Goal: Submit feedback/report problem: Submit feedback/report problem

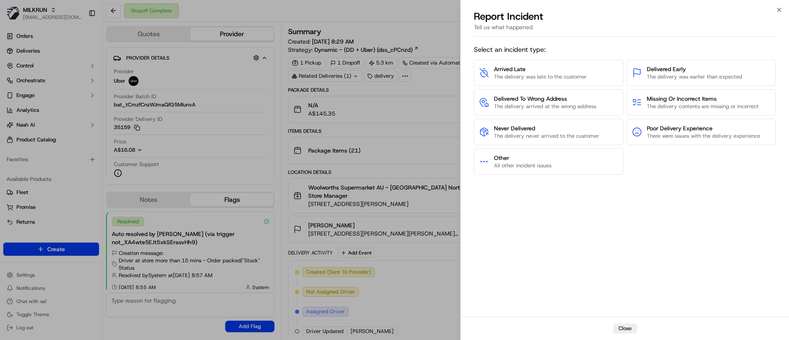
scroll to position [166, 0]
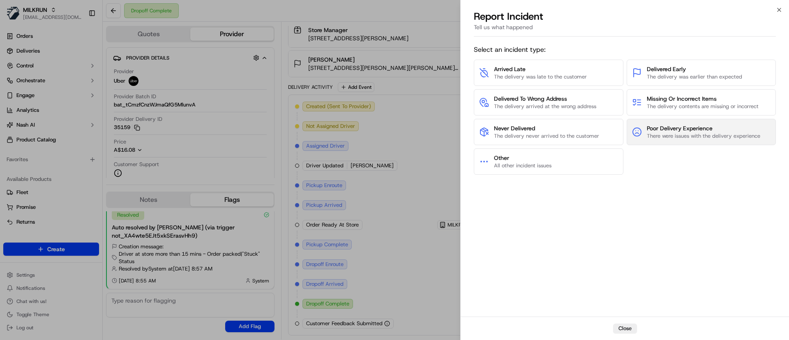
click at [650, 130] on span "Poor Delivery Experience" at bounding box center [703, 128] width 113 height 8
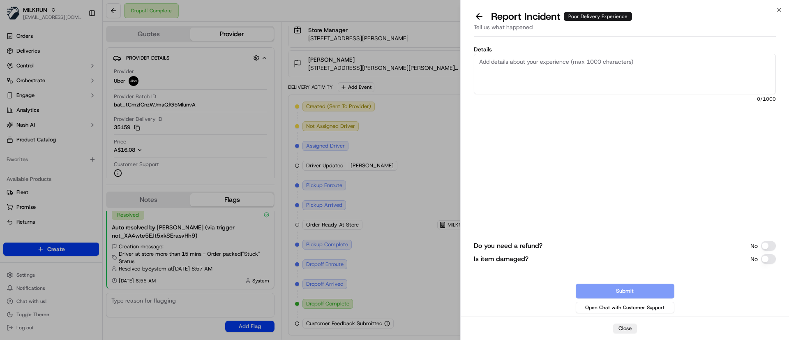
click at [586, 76] on textarea "Details" at bounding box center [625, 74] width 302 height 40
click at [725, 61] on textarea "Customer has provided the following feedback on their deliver experience:" at bounding box center [625, 74] width 302 height 40
paste textarea "The delivery driver, named [PERSON_NAME], was pushy and made the customer uncom…"
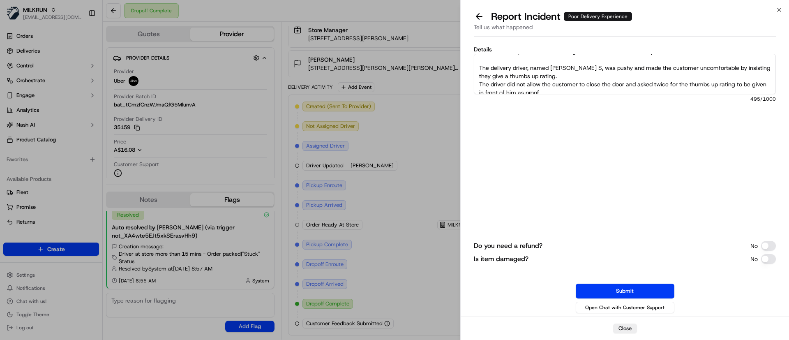
scroll to position [0, 0]
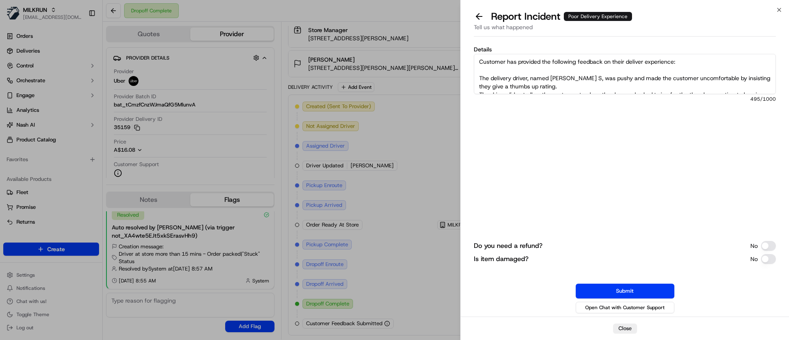
click at [478, 74] on textarea "Customer has provided the following feedback on their deliver experience: The d…" at bounding box center [625, 74] width 302 height 40
click at [478, 65] on textarea "Customer has provided the following feedback on their deliver experience: - The…" at bounding box center [625, 74] width 302 height 40
click at [479, 60] on textarea "Customer has provided the following feedback on their deliver experience: - The…" at bounding box center [625, 74] width 302 height 40
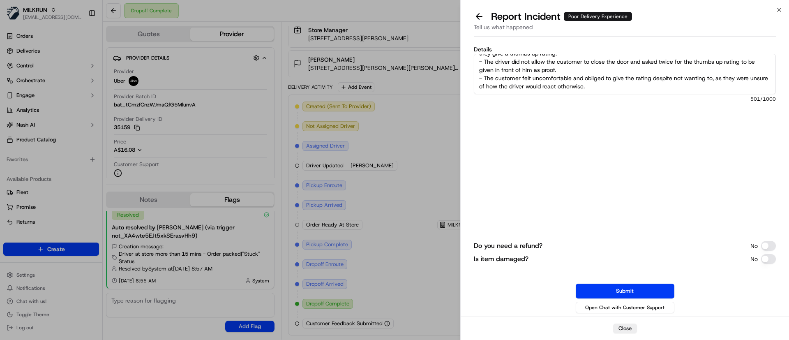
click at [637, 72] on textarea "Customer has provided the following feedback on their deliver experience: - The…" at bounding box center [625, 74] width 302 height 40
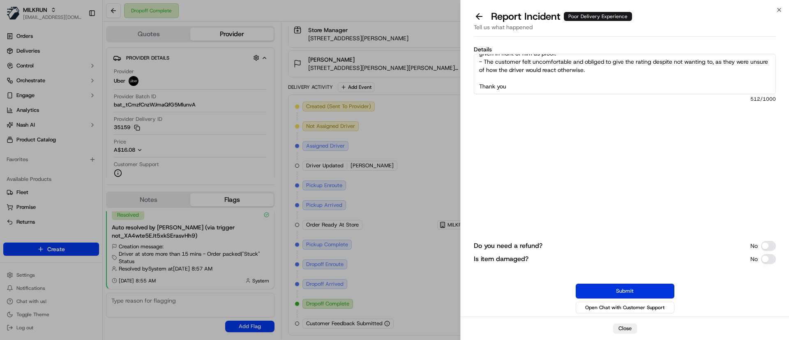
type textarea "Customer has provided the following feedback on their deliver experience: - The…"
click at [625, 292] on button "Submit" at bounding box center [625, 290] width 99 height 15
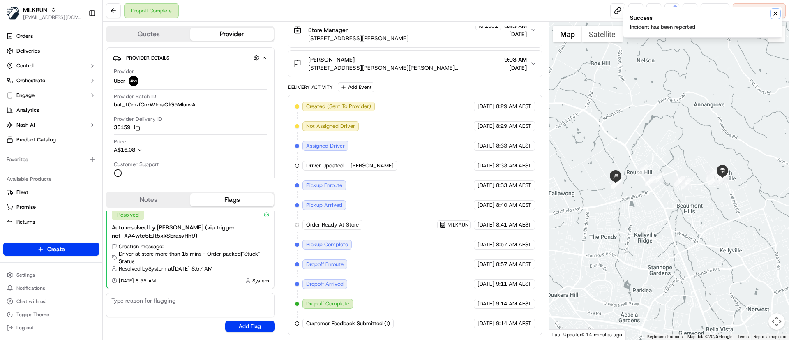
click at [780, 12] on button "Notifications (F8)" at bounding box center [775, 14] width 10 height 10
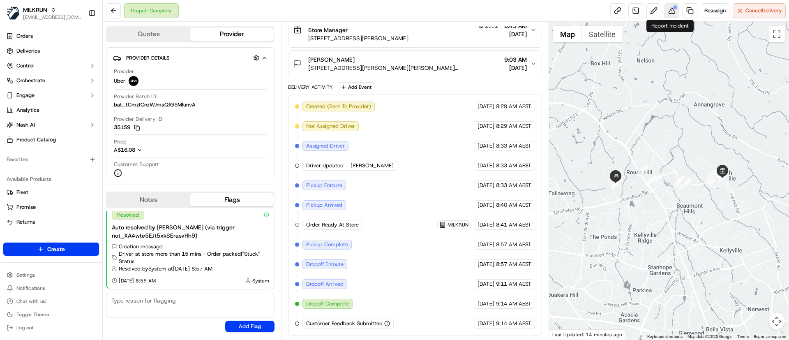
click at [670, 11] on button at bounding box center [671, 10] width 15 height 15
